Goal: Transaction & Acquisition: Purchase product/service

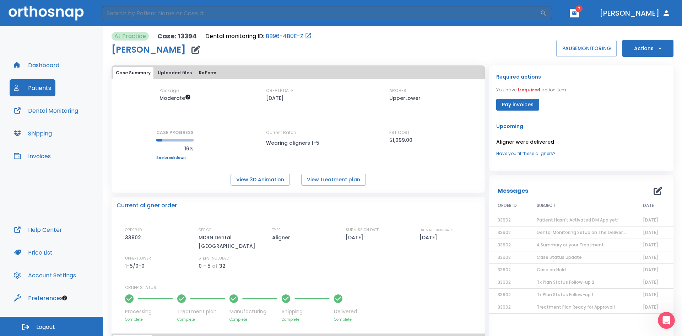
click at [44, 155] on button "Invoices" at bounding box center [32, 155] width 45 height 17
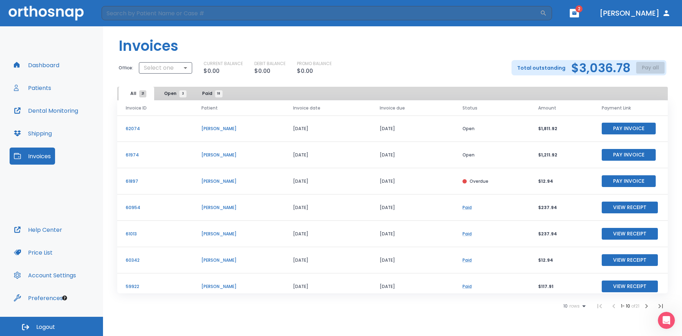
click at [655, 68] on div "Total outstanding $3,036.78 Pay all" at bounding box center [589, 67] width 155 height 15
click at [192, 71] on div "Office: Select one ​ CURRENT BALANCE $0.00 DEBIT BALANCE $0.00 PROMO BALANCE $0…" at bounding box center [392, 67] width 579 height 15
click at [165, 69] on body "​ 2 [PERSON_NAME] Dashboard Patients Dental Monitoring Shipping Invoices Help C…" at bounding box center [341, 168] width 682 height 336
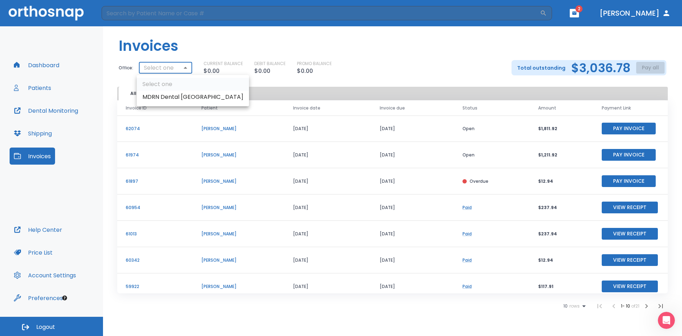
click at [163, 96] on li "MDRN Dental [GEOGRAPHIC_DATA]" at bounding box center [193, 97] width 112 height 13
type input "2921"
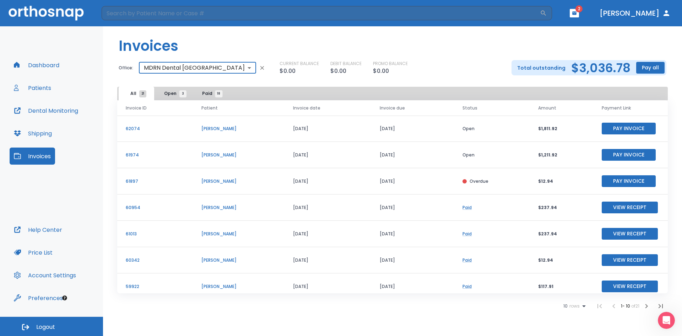
click at [650, 68] on button "Pay all" at bounding box center [650, 68] width 28 height 12
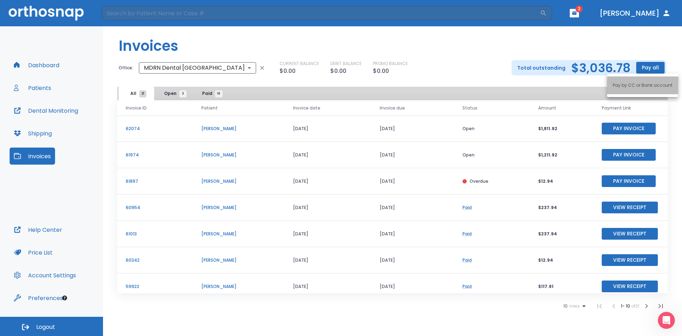
click at [645, 82] on p "Pay by CC or Bank account" at bounding box center [643, 85] width 60 height 6
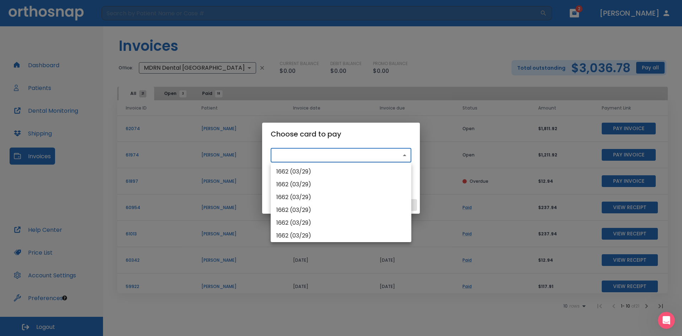
click at [360, 156] on body "​ 2 [PERSON_NAME] Dashboard Patients Dental Monitoring Shipping Invoices Help C…" at bounding box center [341, 168] width 682 height 336
click at [339, 170] on li "1662 (03/29)" at bounding box center [341, 171] width 141 height 13
type input "src_1RY6H5HMfdBZStQ1Xjg0NZp5"
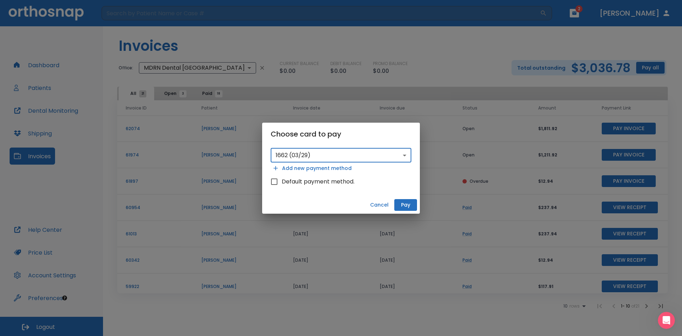
click at [319, 173] on button "Add new payment method" at bounding box center [313, 168] width 84 height 12
click at [317, 179] on span "Default payment method." at bounding box center [318, 181] width 73 height 9
click at [282, 179] on input "Default payment method." at bounding box center [274, 181] width 15 height 15
checkbox input "true"
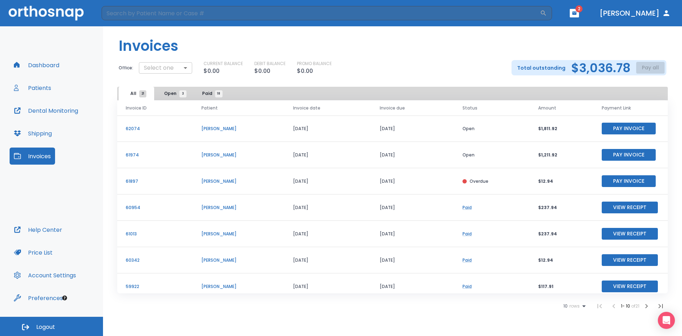
click at [159, 68] on body "​ 2 [PERSON_NAME] Dashboard Patients Dental Monitoring Shipping Invoices Help C…" at bounding box center [341, 168] width 682 height 336
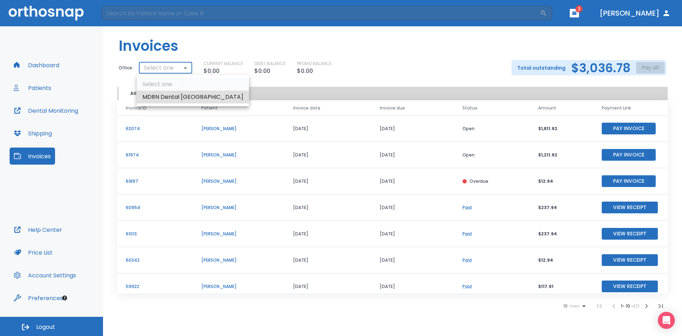
click at [165, 94] on li "MDRN Dental [GEOGRAPHIC_DATA]" at bounding box center [193, 97] width 112 height 13
type input "2921"
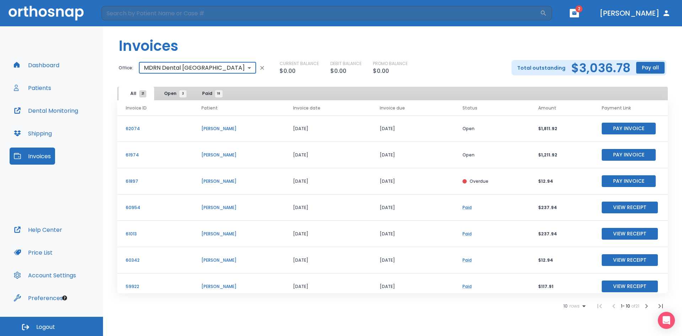
click at [645, 68] on button "Pay all" at bounding box center [650, 68] width 28 height 12
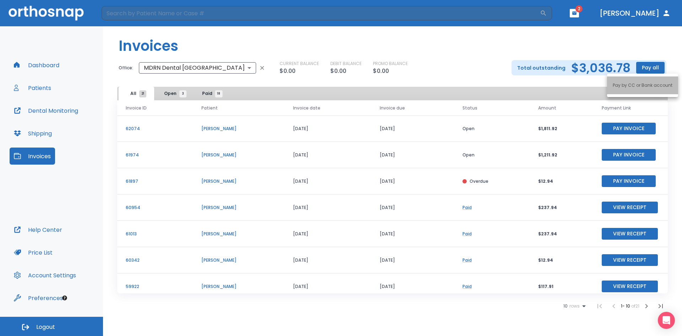
click at [645, 87] on p "Pay by CC or Bank account" at bounding box center [643, 85] width 60 height 6
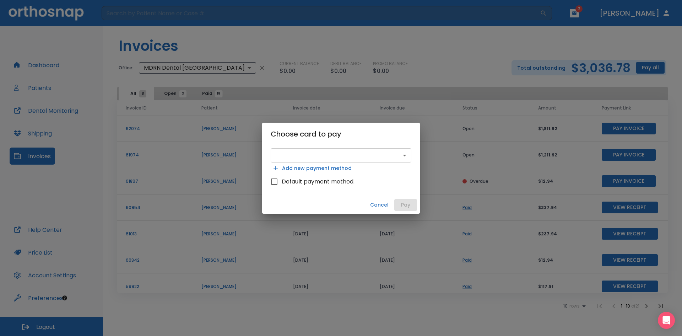
click at [353, 156] on body "​ 2 [PERSON_NAME] Dashboard Patients Dental Monitoring Shipping Invoices Help C…" at bounding box center [341, 168] width 682 height 336
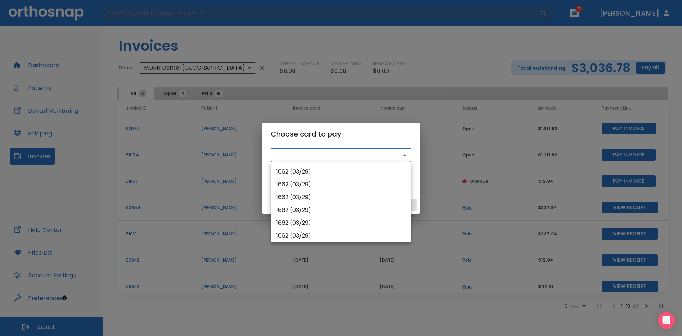
click at [353, 154] on div at bounding box center [341, 168] width 682 height 336
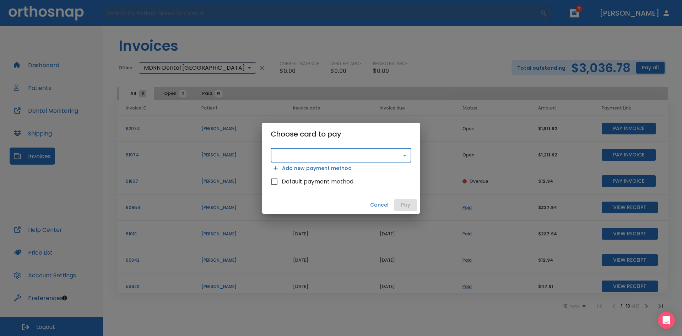
click at [301, 169] on button "Add new payment method" at bounding box center [313, 168] width 84 height 12
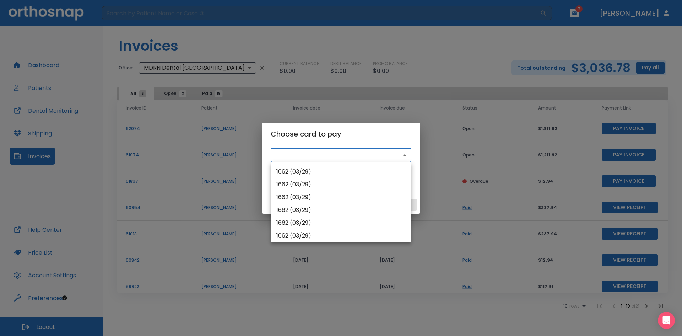
click at [351, 159] on body "​ 2 [PERSON_NAME] Dashboard Patients Dental Monitoring Shipping Invoices Help C…" at bounding box center [341, 168] width 682 height 336
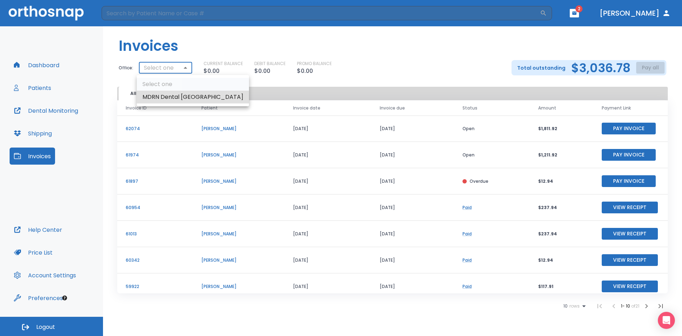
click at [162, 66] on body "​ 2 [PERSON_NAME] Dashboard Patients Dental Monitoring Shipping Invoices Help C…" at bounding box center [341, 168] width 682 height 336
click at [162, 99] on li "MDRN Dental [GEOGRAPHIC_DATA]" at bounding box center [193, 97] width 112 height 13
type input "2921"
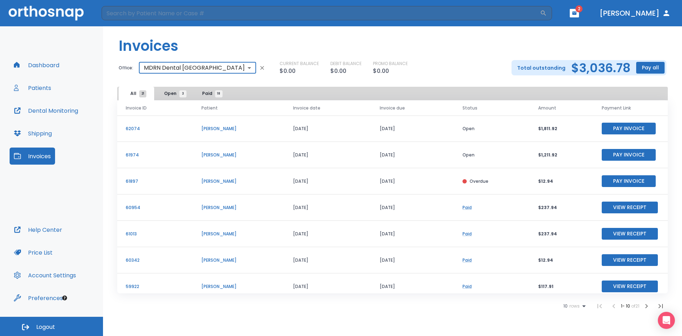
click at [657, 73] on button "Pay all" at bounding box center [650, 68] width 28 height 12
click at [645, 81] on li "Pay by CC or Bank account" at bounding box center [642, 85] width 71 height 18
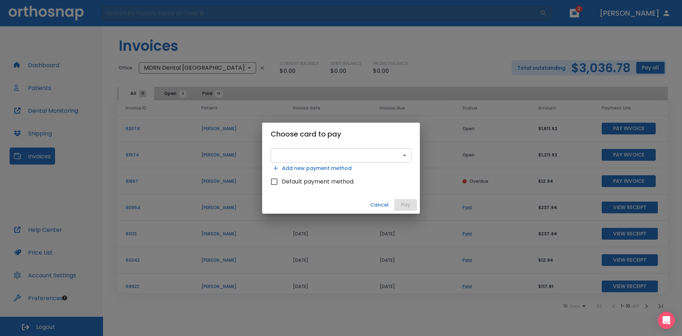
click at [338, 155] on body "​ 2 [PERSON_NAME] Dashboard Patients Dental Monitoring Shipping Invoices Help C…" at bounding box center [341, 168] width 682 height 336
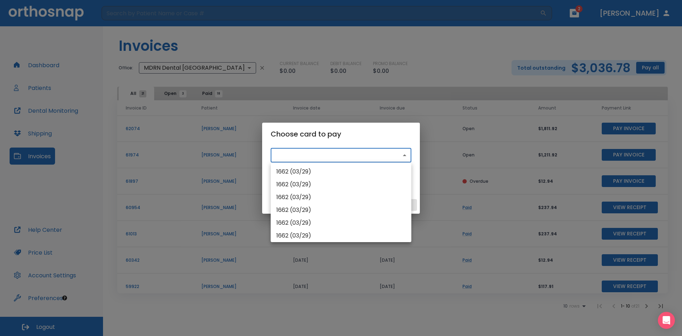
click at [320, 172] on li "1662 (03/29)" at bounding box center [341, 171] width 141 height 13
type input "src_1RY6H5HMfdBZStQ1Xjg0NZp5"
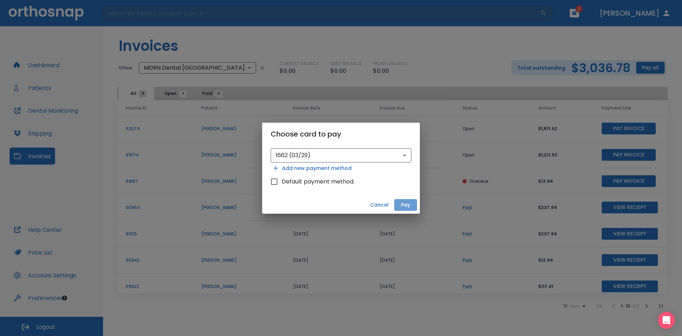
click at [412, 202] on button "Pay" at bounding box center [405, 205] width 23 height 12
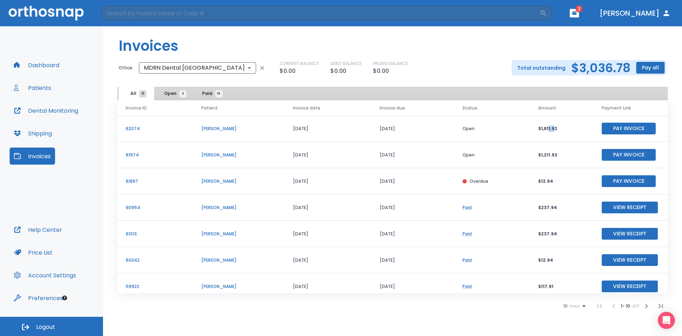
drag, startPoint x: 553, startPoint y: 129, endPoint x: 546, endPoint y: 129, distance: 7.1
click at [546, 129] on p "$1,811.92" at bounding box center [561, 128] width 47 height 6
click at [574, 129] on p "$1,811.92" at bounding box center [561, 128] width 47 height 6
click at [58, 86] on div "Dashboard Patients Dental Monitoring Shipping Invoices" at bounding box center [52, 139] width 84 height 165
click at [45, 86] on button "Patients" at bounding box center [33, 87] width 46 height 17
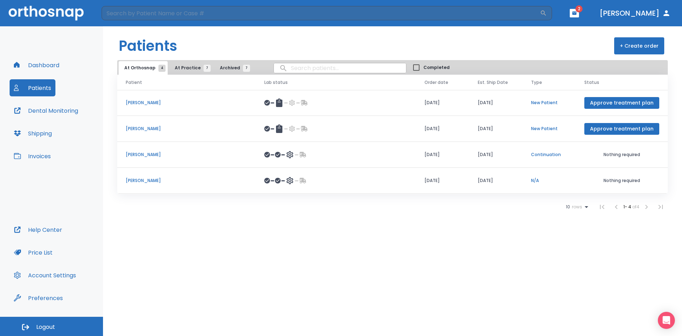
click at [182, 66] on span "At Practice 7" at bounding box center [191, 68] width 32 height 6
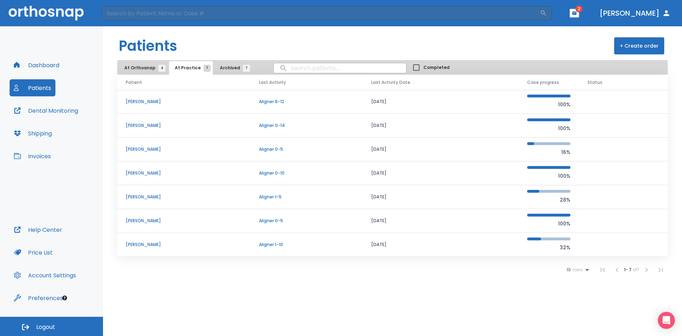
click at [171, 245] on p "[PERSON_NAME]" at bounding box center [184, 244] width 116 height 6
